Goal: Communication & Community: Answer question/provide support

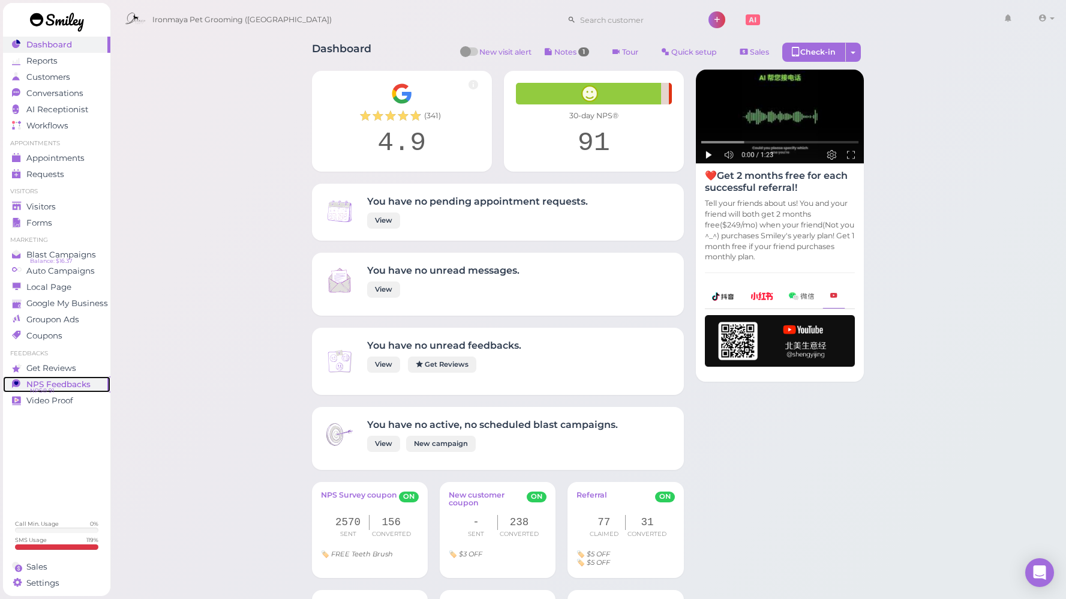
click at [65, 380] on span "NPS Feedbacks" at bounding box center [58, 384] width 64 height 10
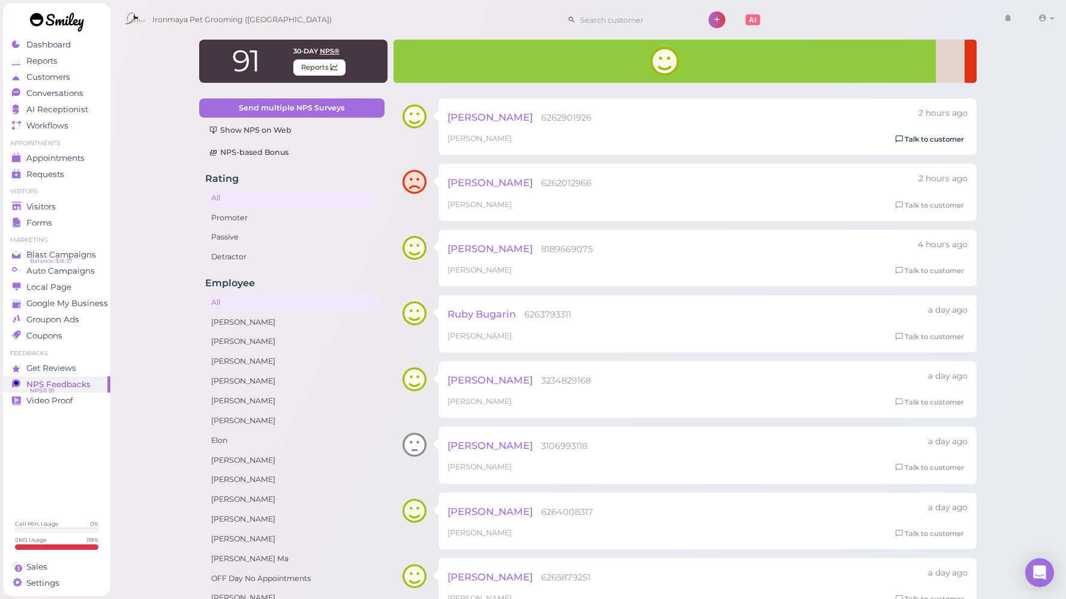
click at [931, 142] on link "Talk to customer" at bounding box center [930, 139] width 76 height 13
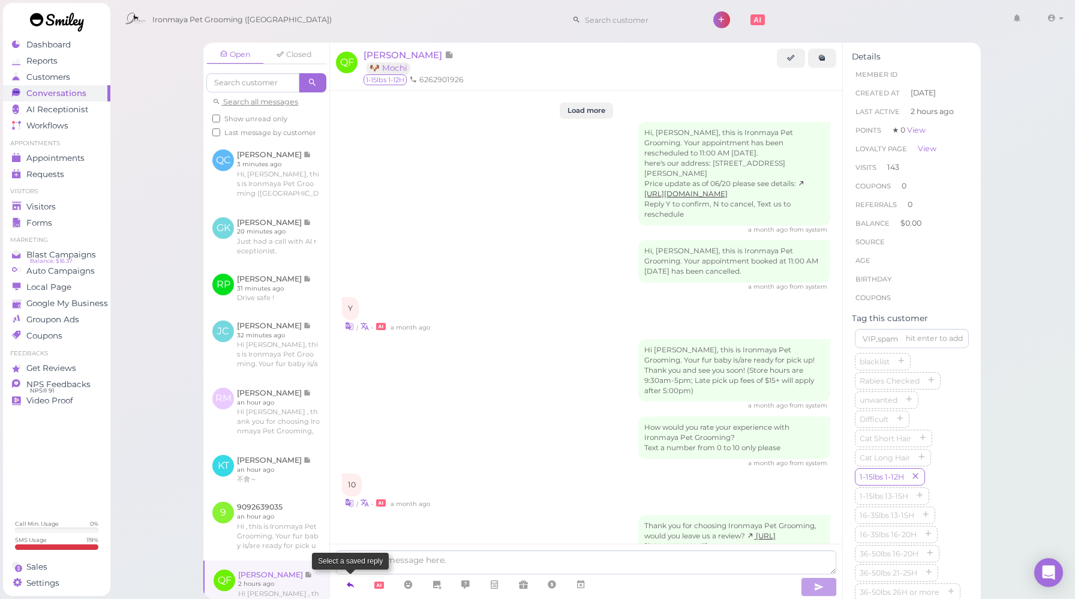
click at [348, 581] on icon at bounding box center [351, 584] width 10 height 12
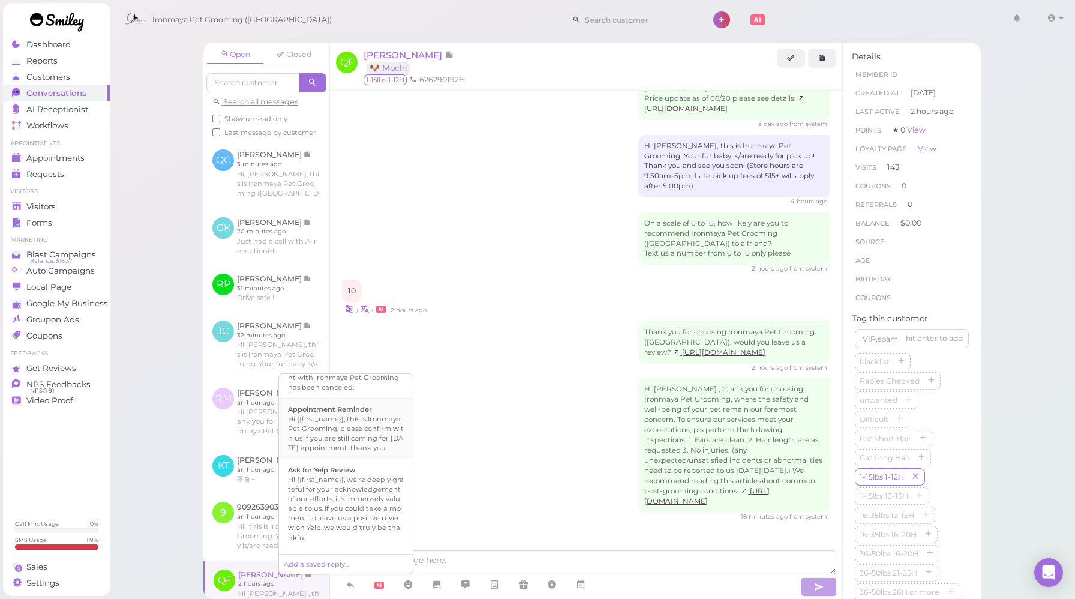
scroll to position [154, 0]
click at [344, 489] on div "Hi {{first_name}}, we're deeply grateful for your acknowledgement of our effort…" at bounding box center [346, 502] width 116 height 67
type textarea "Hi {{first_name}}, we're deeply grateful for your acknowledgement of our effort…"
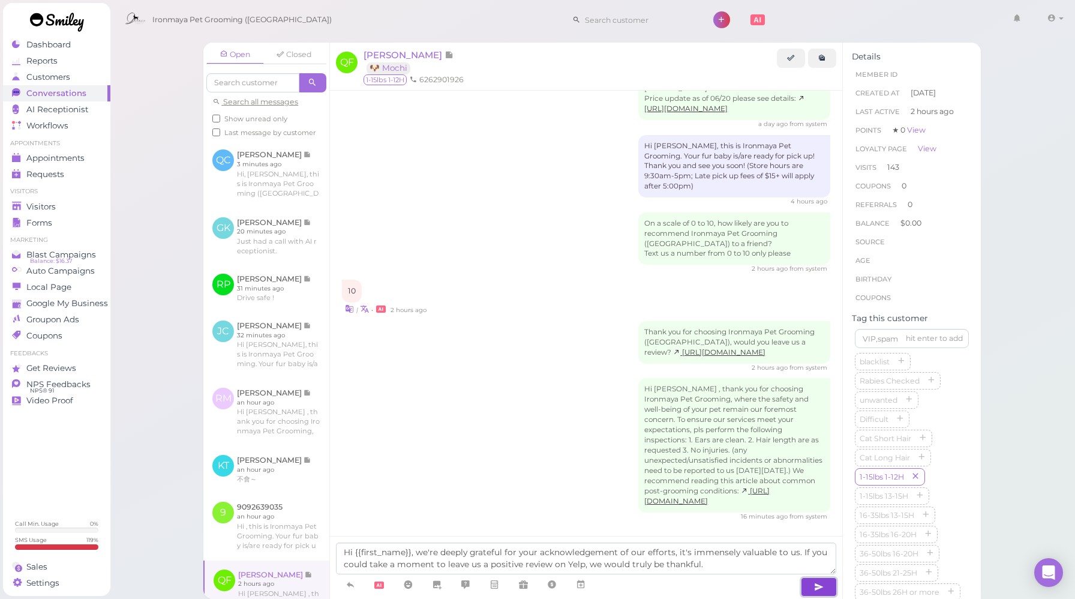
click at [814, 587] on icon "button" at bounding box center [819, 587] width 10 height 12
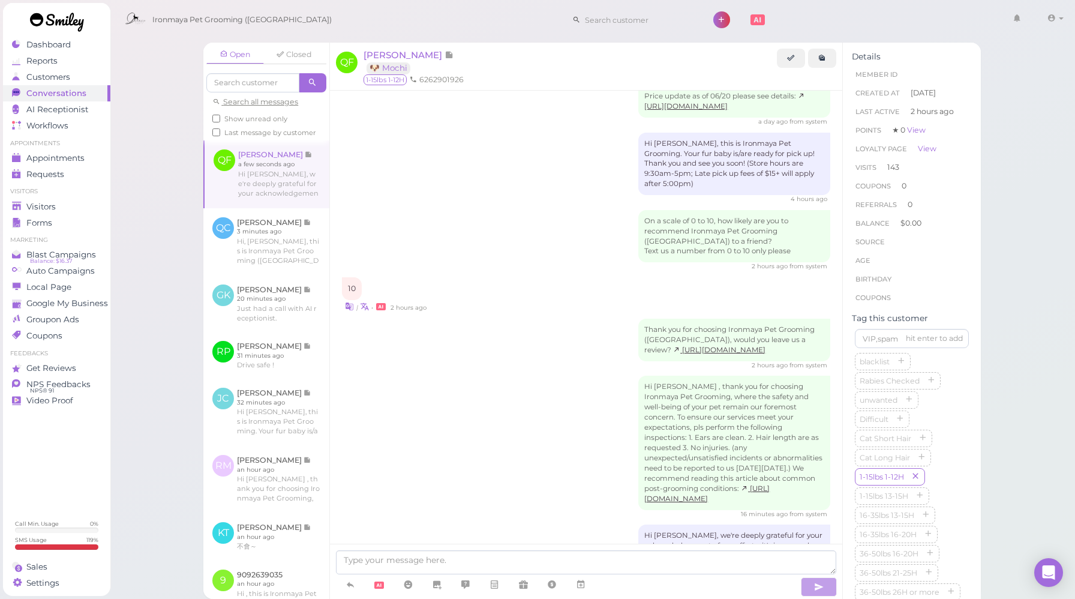
scroll to position [2074, 0]
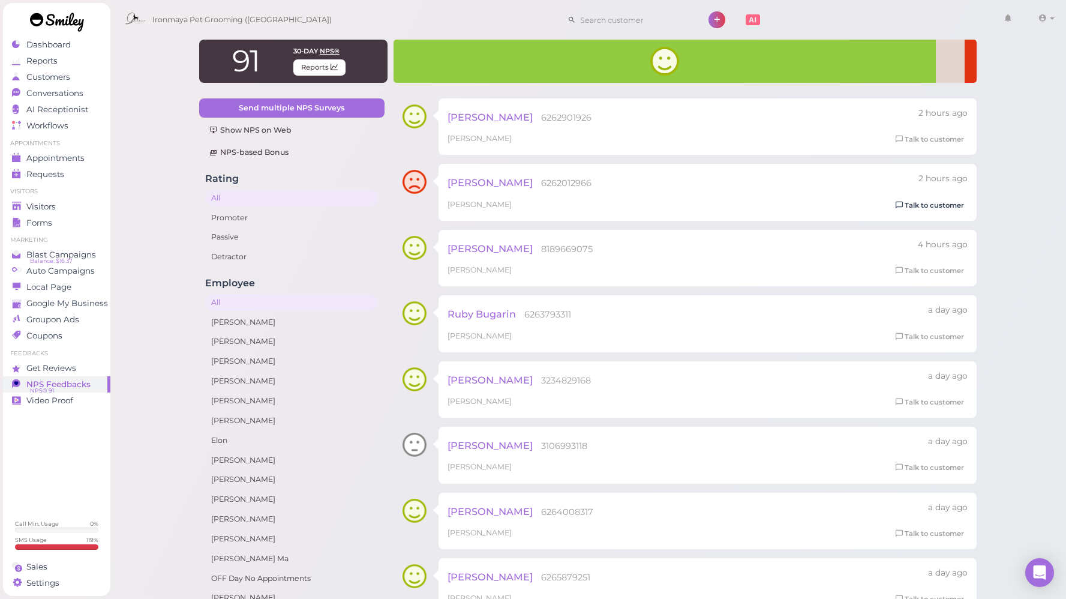
click at [948, 205] on link "Talk to customer" at bounding box center [930, 205] width 76 height 13
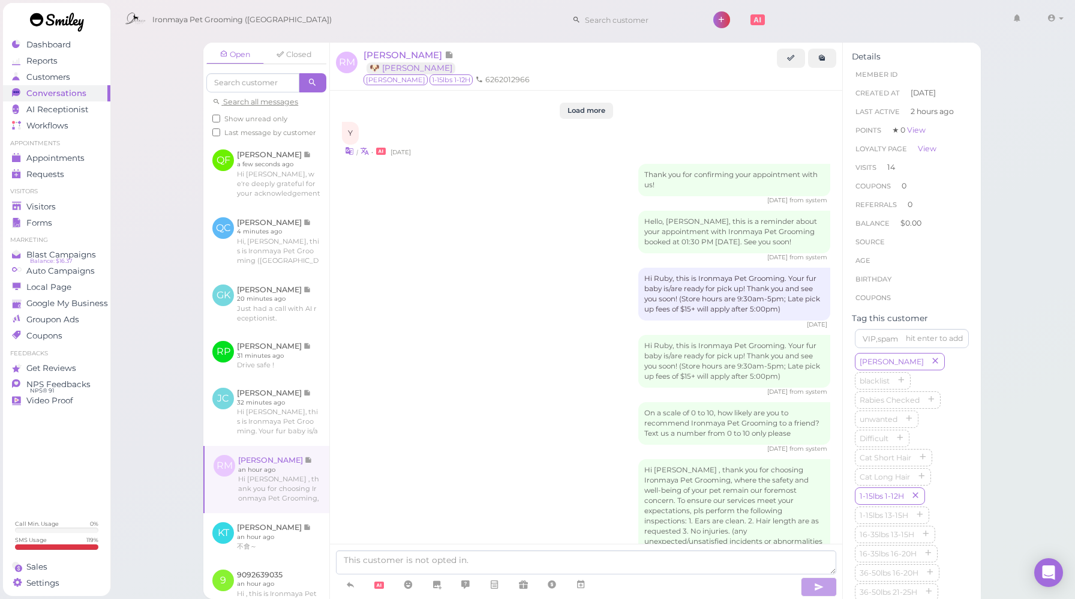
scroll to position [1730, 0]
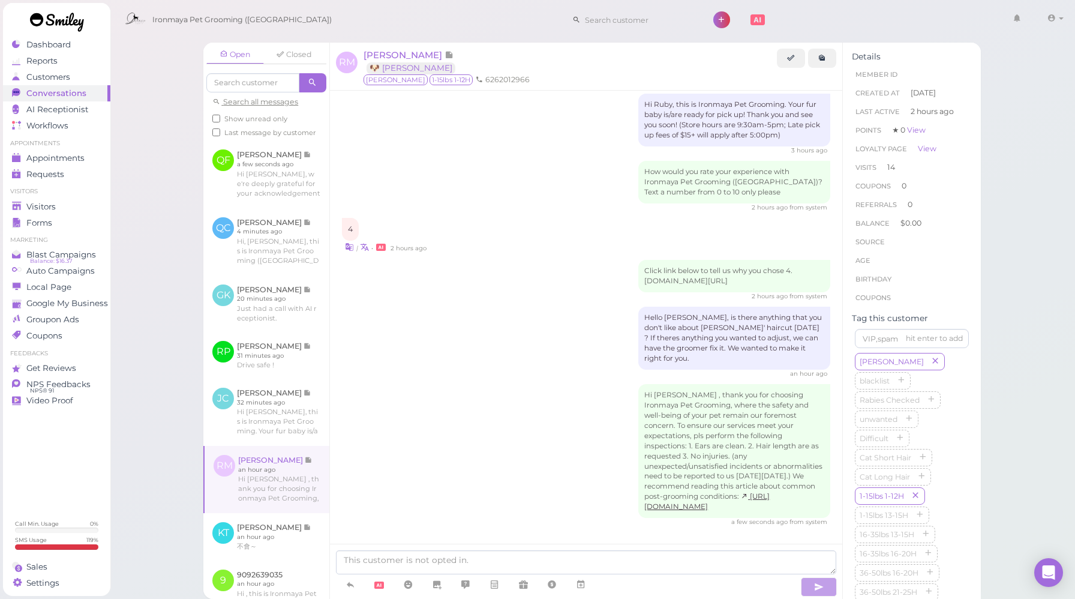
click at [532, 461] on div "Hi [PERSON_NAME] , thank you for choosing Ironmaya Pet Grooming, where the safe…" at bounding box center [586, 455] width 488 height 143
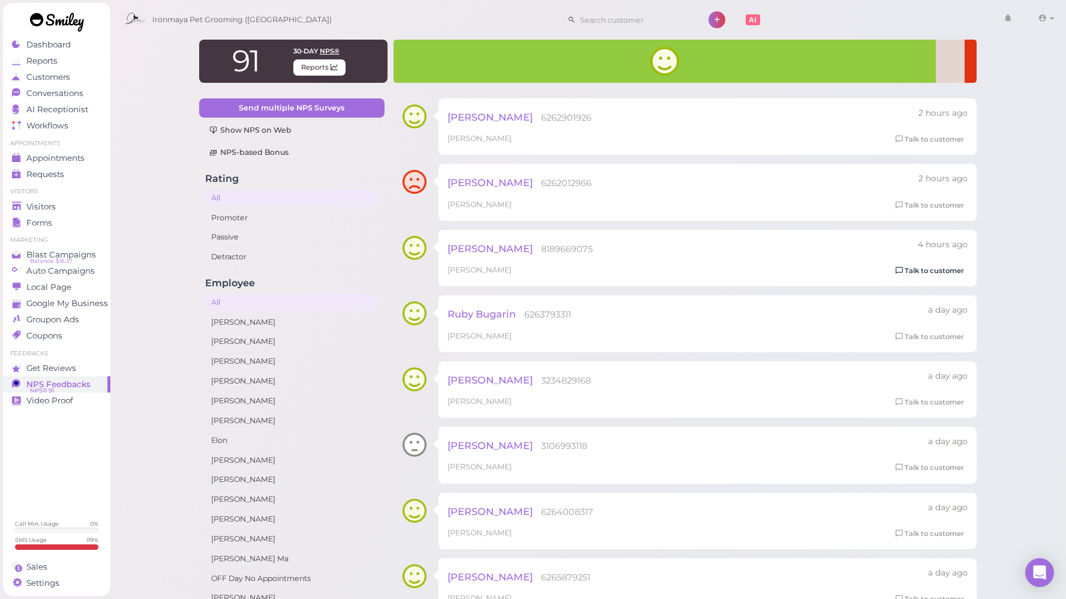
click at [911, 274] on link "Talk to customer" at bounding box center [930, 271] width 76 height 13
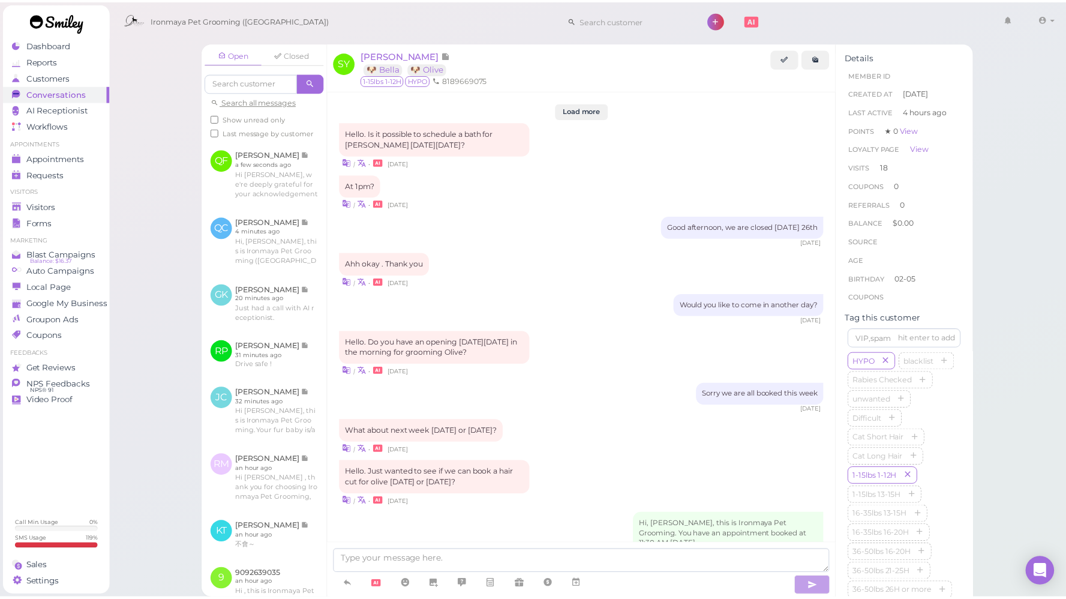
scroll to position [1580, 0]
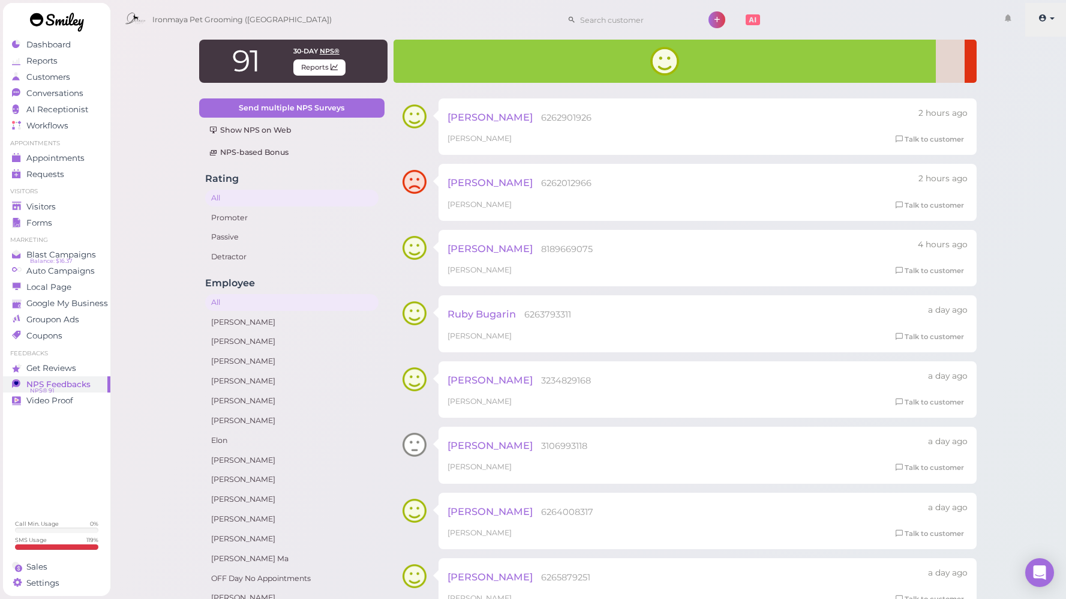
click at [1046, 22] on span at bounding box center [1043, 18] width 10 height 9
click at [1004, 92] on link "Logout" at bounding box center [1025, 90] width 83 height 14
